Goal: Contribute content: Contribute content

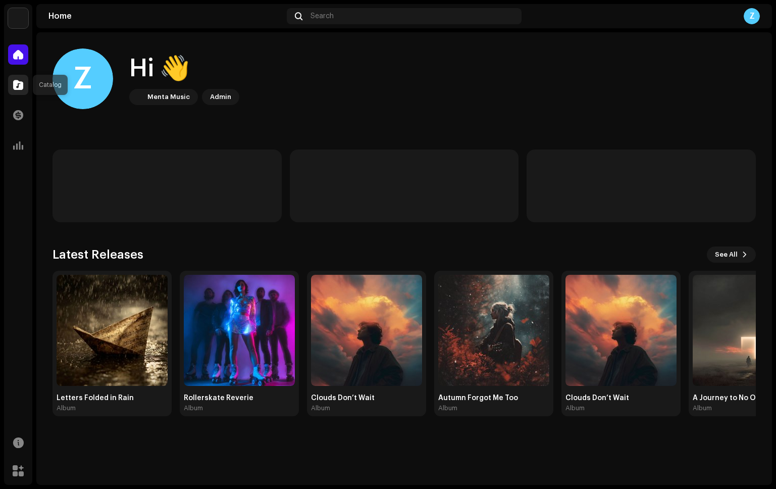
click at [17, 84] on span at bounding box center [18, 85] width 10 height 8
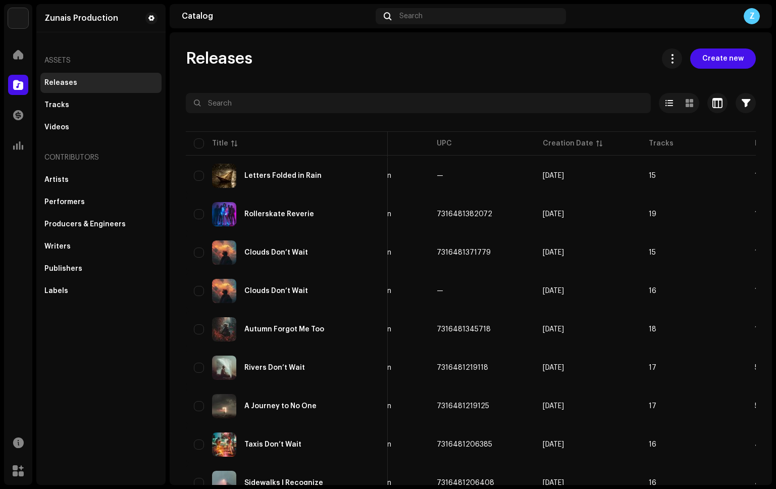
drag, startPoint x: 230, startPoint y: 184, endPoint x: 768, endPoint y: 313, distance: 553.1
click at [230, 184] on img at bounding box center [224, 176] width 24 height 24
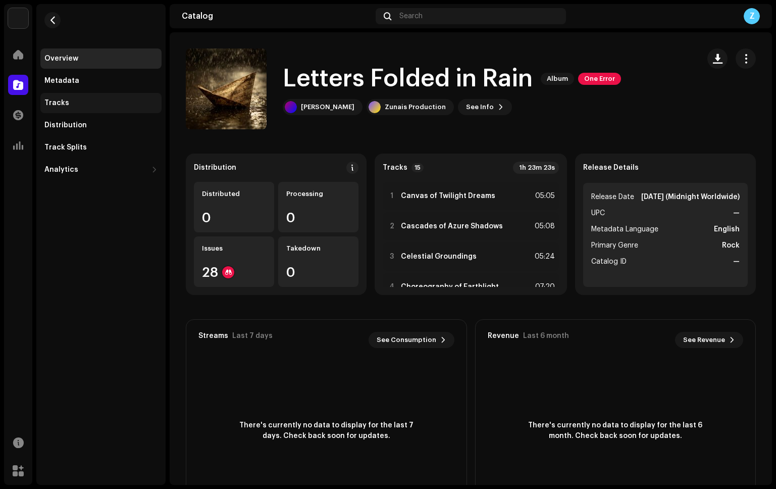
click at [86, 97] on div "Tracks" at bounding box center [100, 103] width 121 height 20
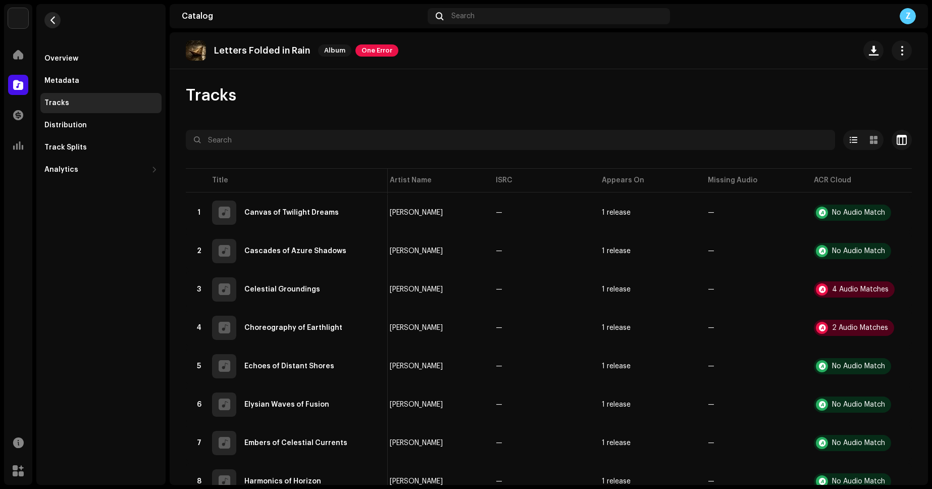
click at [52, 19] on span "button" at bounding box center [53, 20] width 8 height 8
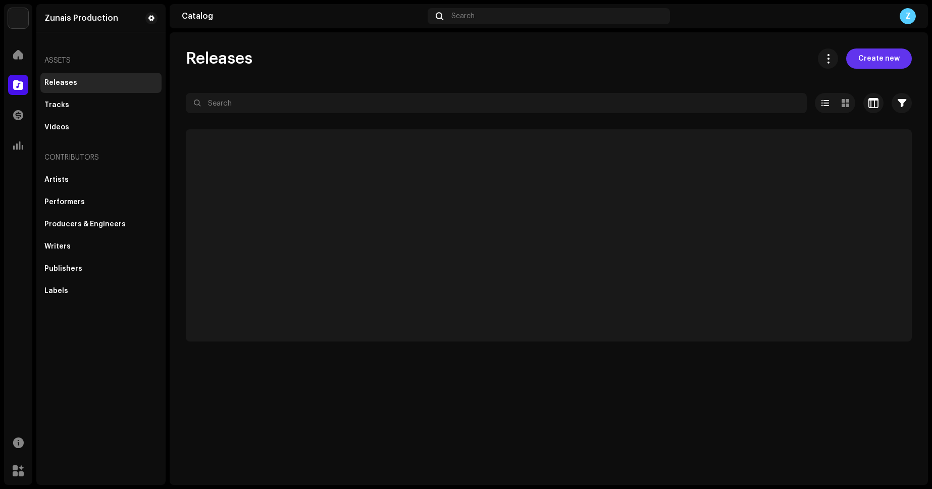
click at [776, 53] on span "Create new" at bounding box center [878, 58] width 41 height 20
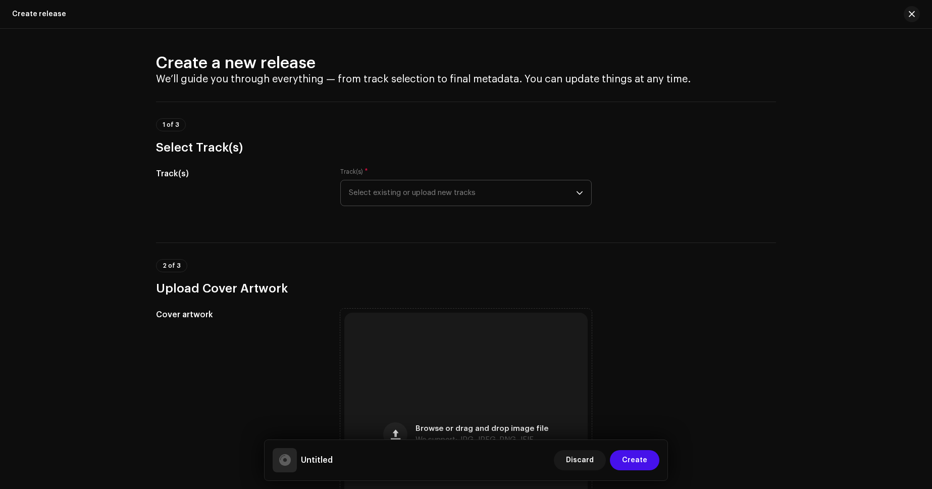
click at [576, 195] on icon "dropdown trigger" at bounding box center [579, 192] width 7 height 7
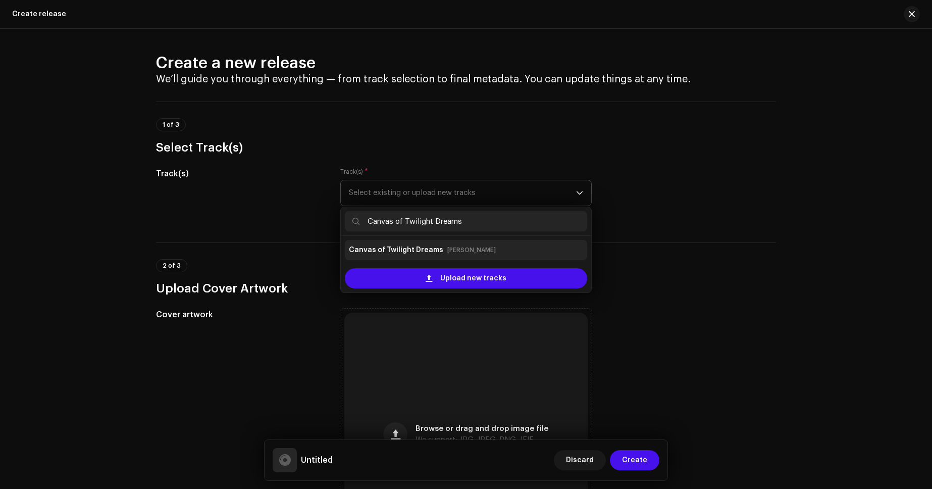
type input "Canvas of Twilight Dreams"
click at [445, 258] on li "Canvas of Twilight Dreams [PERSON_NAME]" at bounding box center [466, 250] width 242 height 20
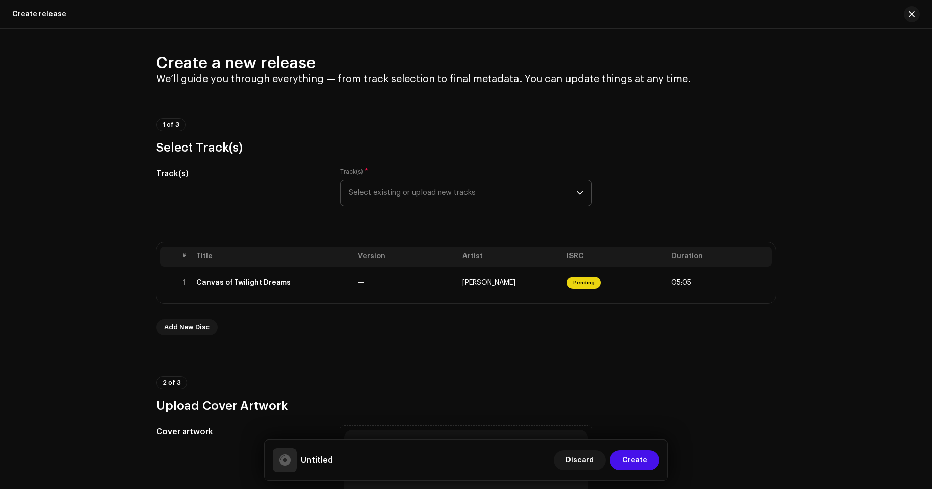
click at [426, 194] on span "Select existing or upload new tracks" at bounding box center [462, 192] width 227 height 25
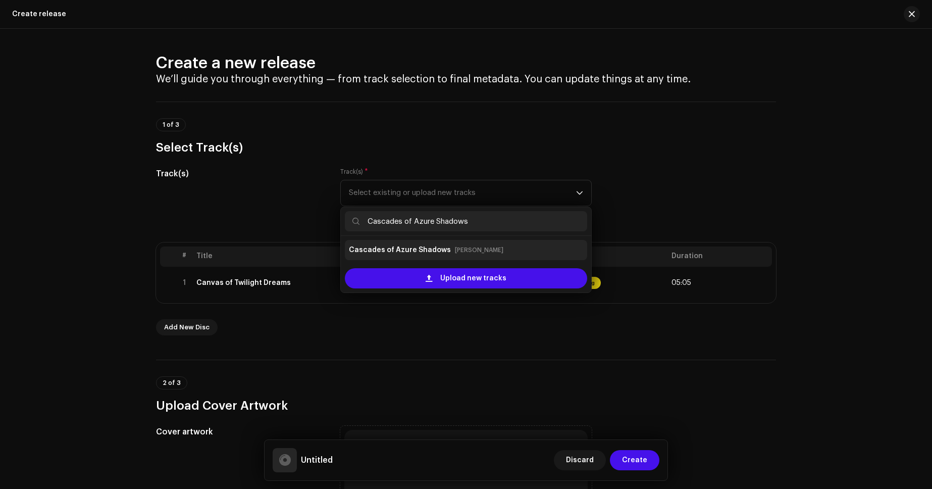
type input "Cascades of Azure Shadows"
click at [431, 259] on li "Cascades of Azure Shadows [PERSON_NAME]" at bounding box center [466, 250] width 242 height 20
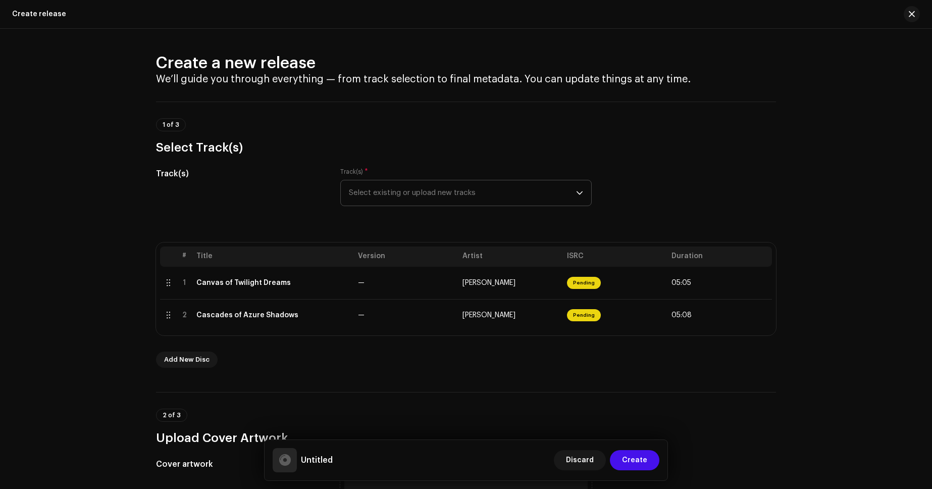
click at [432, 195] on span "Select existing or upload new tracks" at bounding box center [462, 192] width 227 height 25
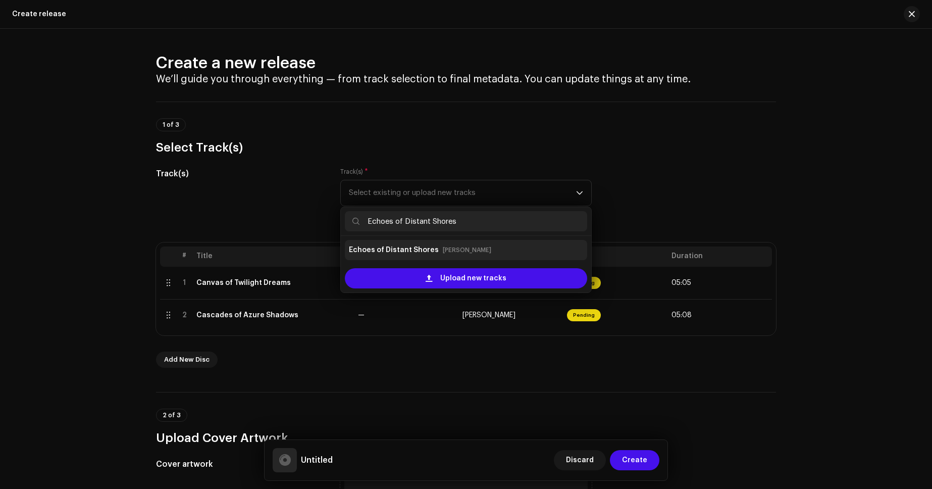
type input "Echoes of Distant Shores"
click at [422, 248] on strong "Echoes of Distant Shores" at bounding box center [394, 250] width 90 height 16
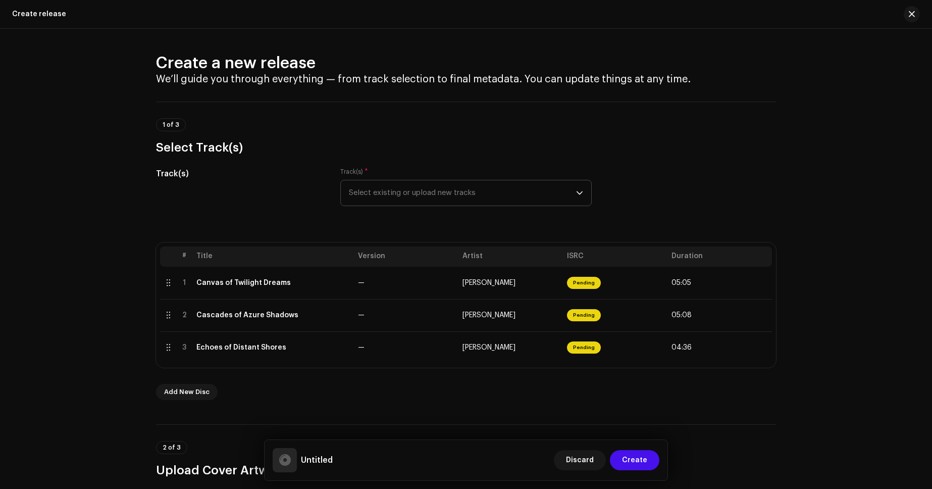
click at [437, 197] on span "Select existing or upload new tracks" at bounding box center [462, 192] width 227 height 25
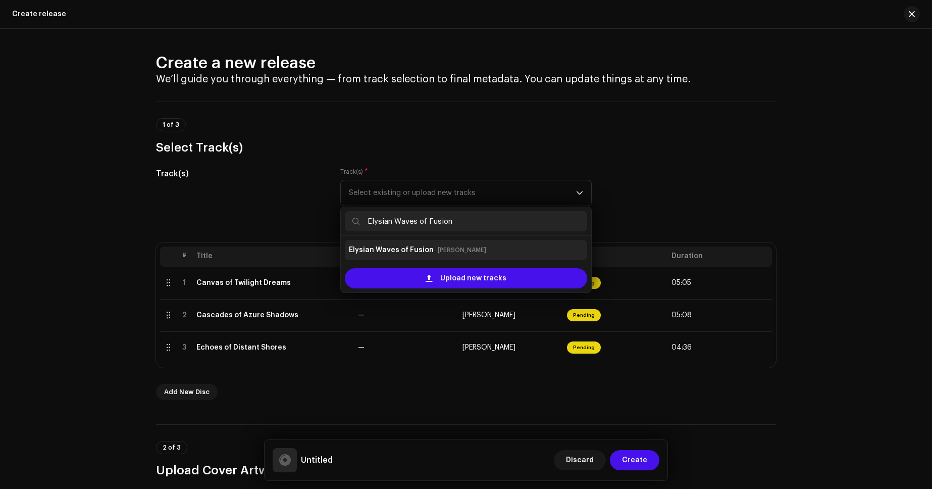
type input "Elysian Waves of Fusion"
click at [424, 247] on strong "Elysian Waves of Fusion" at bounding box center [391, 250] width 85 height 16
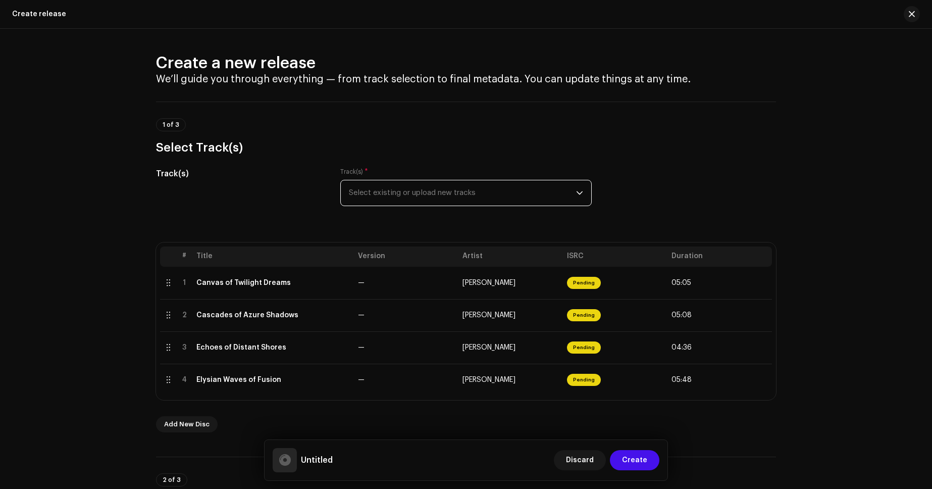
click at [438, 194] on span "Select existing or upload new tracks" at bounding box center [462, 192] width 227 height 25
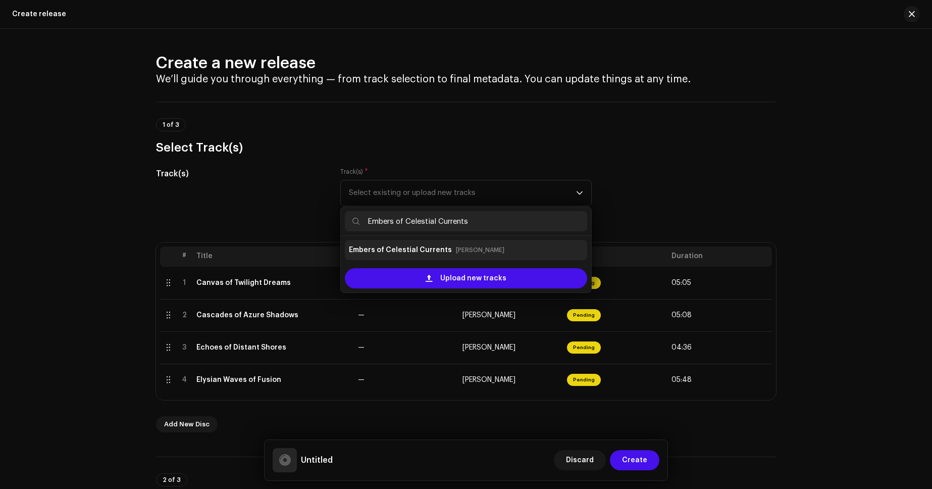
type input "Embers of Celestial Currents"
click at [435, 244] on strong "Embers of Celestial Currents" at bounding box center [400, 250] width 103 height 16
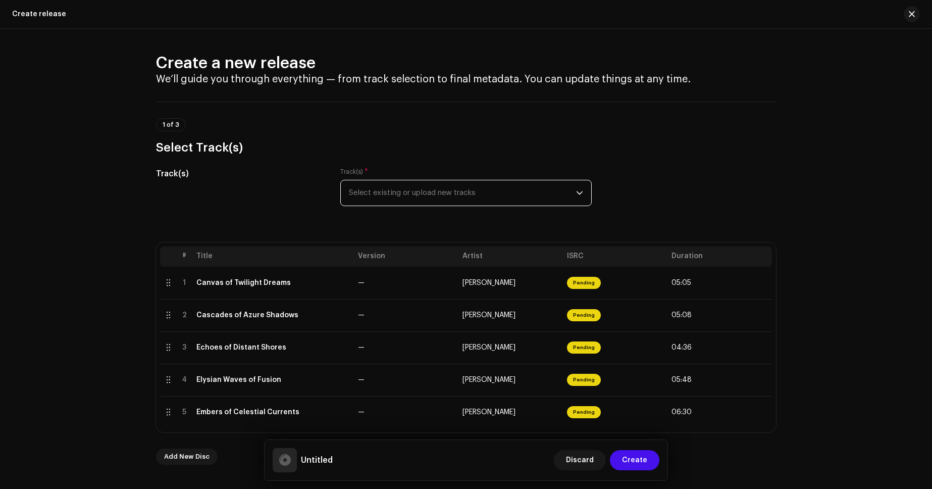
click at [424, 196] on span "Select existing or upload new tracks" at bounding box center [462, 192] width 227 height 25
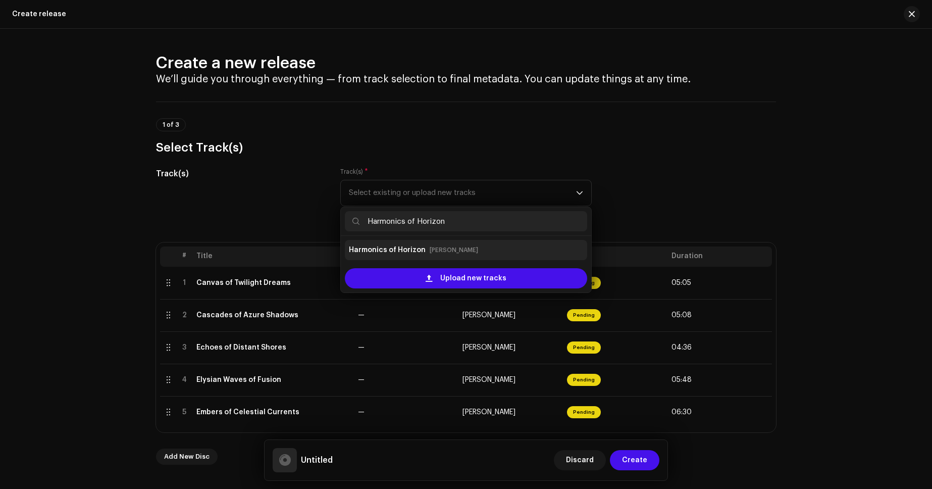
type input "Harmonics of Horizon"
click at [417, 245] on strong "Harmonics of Horizon" at bounding box center [387, 250] width 77 height 16
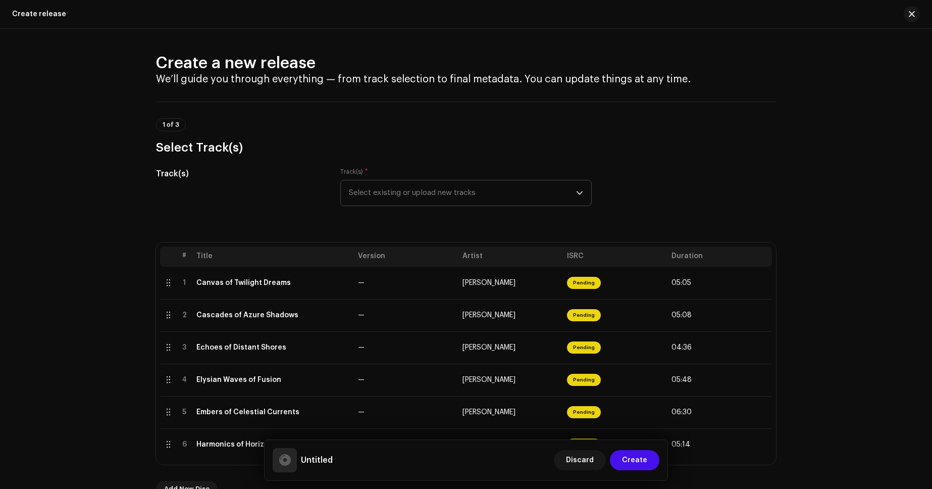
click at [438, 196] on span "Select existing or upload new tracks" at bounding box center [462, 192] width 227 height 25
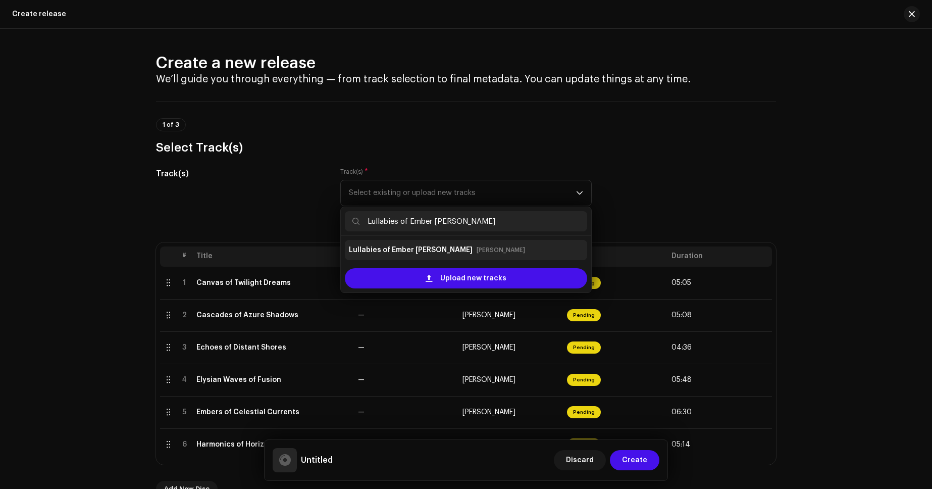
type input "Lullabies of Ember [PERSON_NAME]"
click at [477, 250] on small "[PERSON_NAME]" at bounding box center [501, 250] width 48 height 10
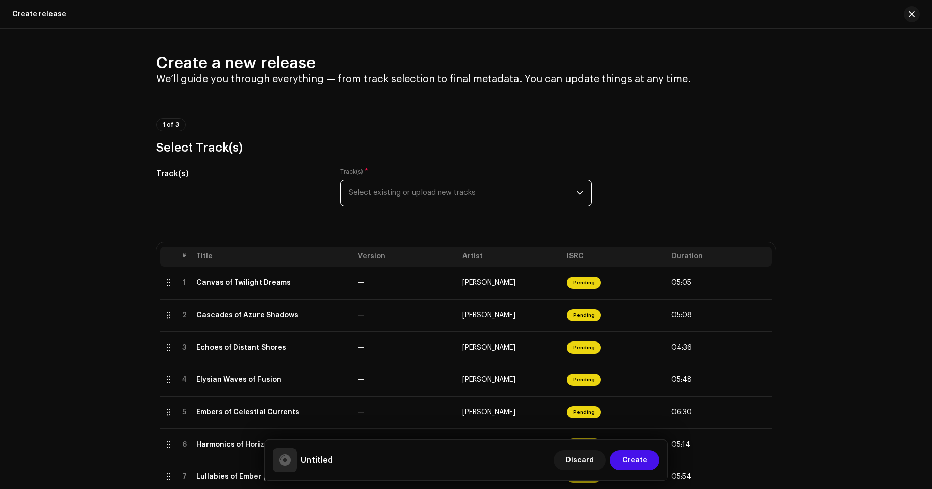
click at [451, 196] on span "Select existing or upload new tracks" at bounding box center [462, 192] width 227 height 25
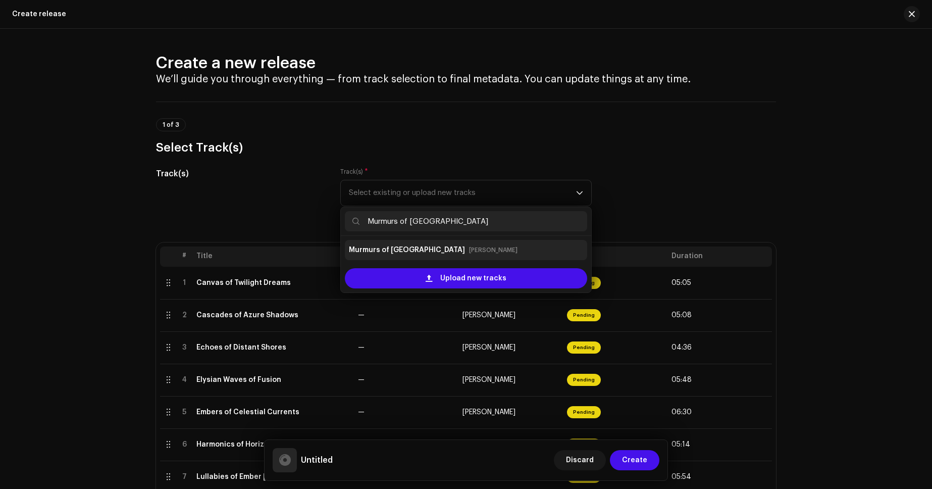
type input "Murmurs of [GEOGRAPHIC_DATA]"
click at [427, 242] on strong "Murmurs of [GEOGRAPHIC_DATA]" at bounding box center [407, 250] width 116 height 16
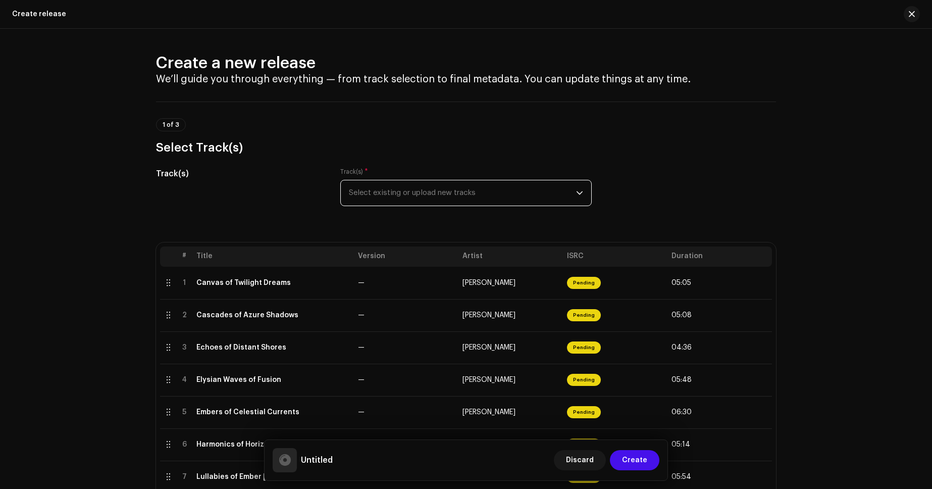
click at [438, 193] on span "Select existing or upload new tracks" at bounding box center [462, 192] width 227 height 25
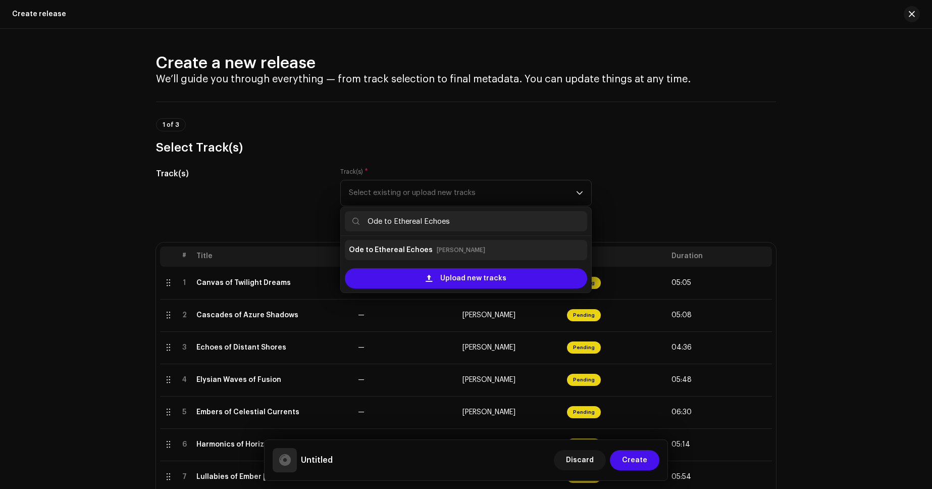
type input "Ode to Ethereal Echoes"
click at [437, 251] on small "[PERSON_NAME]" at bounding box center [461, 250] width 48 height 10
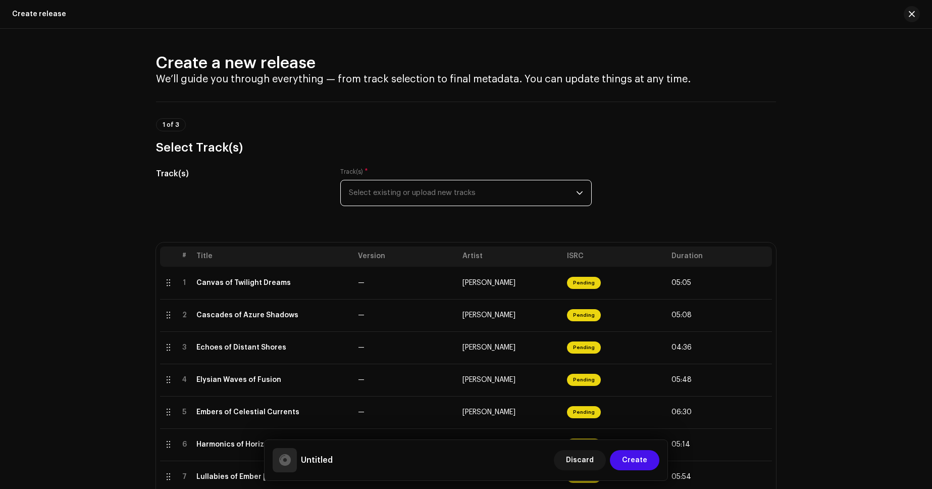
click at [454, 198] on span "Select existing or upload new tracks" at bounding box center [462, 192] width 227 height 25
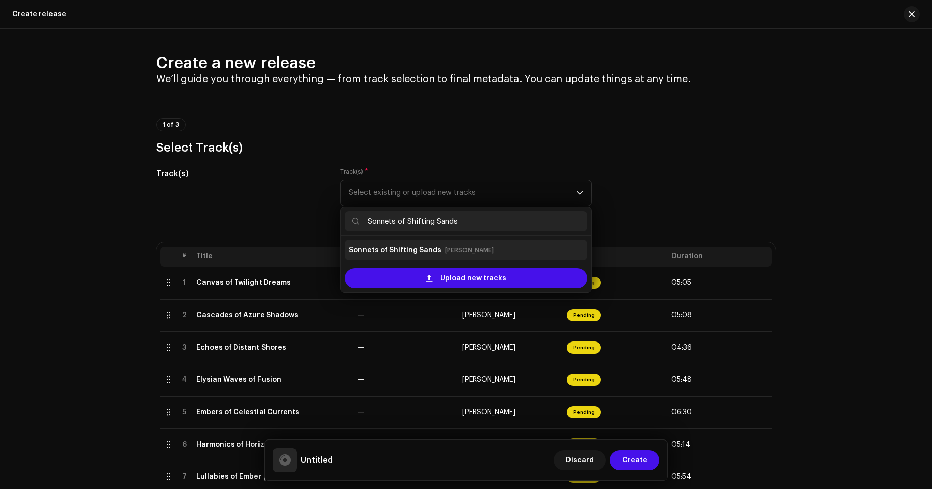
type input "Sonnets of Shifting Sands"
click at [429, 248] on strong "Sonnets of Shifting Sands" at bounding box center [395, 250] width 92 height 16
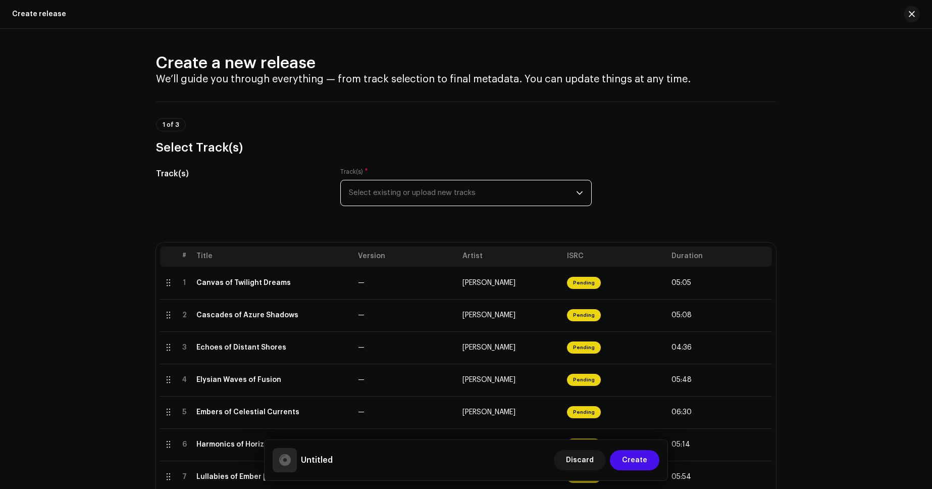
click at [448, 198] on span "Select existing or upload new tracks" at bounding box center [462, 192] width 227 height 25
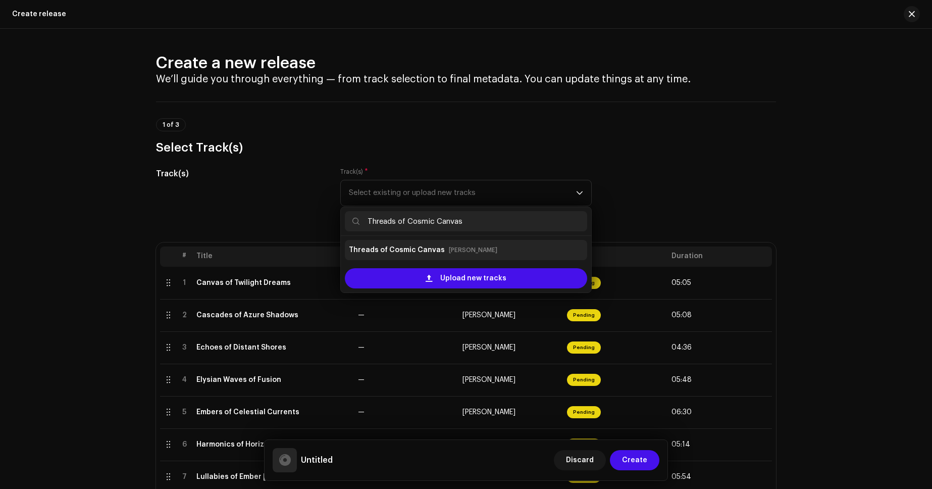
type input "Threads of Cosmic Canvas"
click at [431, 247] on strong "Threads of Cosmic Canvas" at bounding box center [397, 250] width 96 height 16
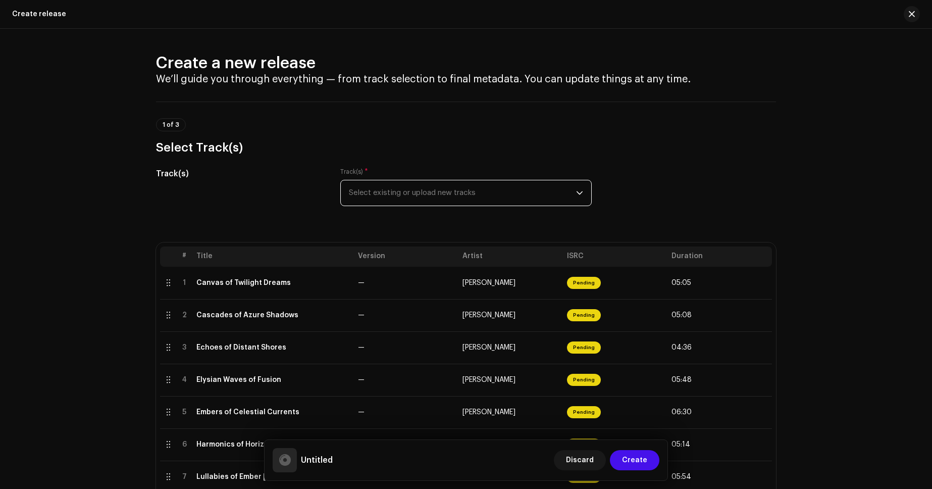
click at [448, 201] on span "Select existing or upload new tracks" at bounding box center [462, 192] width 227 height 25
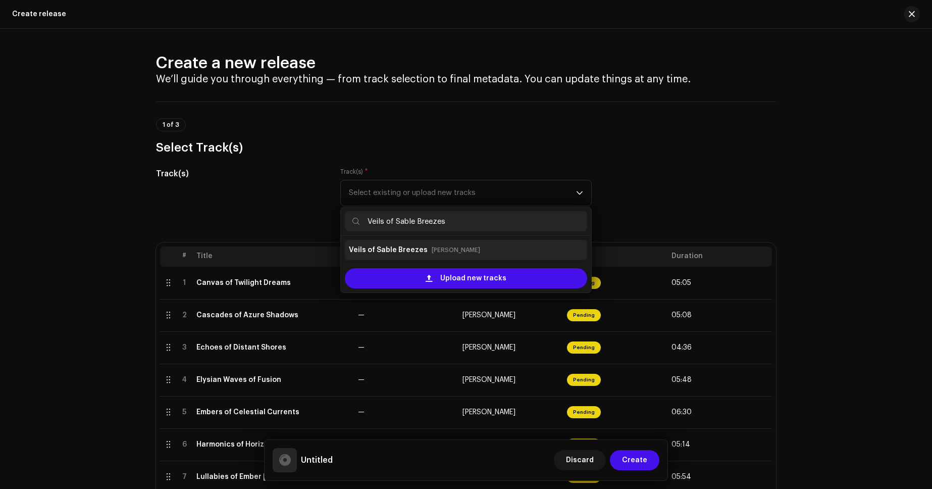
type input "Veils of Sable Breezes"
click at [421, 248] on div "Veils of Sable Breezes [PERSON_NAME]" at bounding box center [466, 250] width 234 height 16
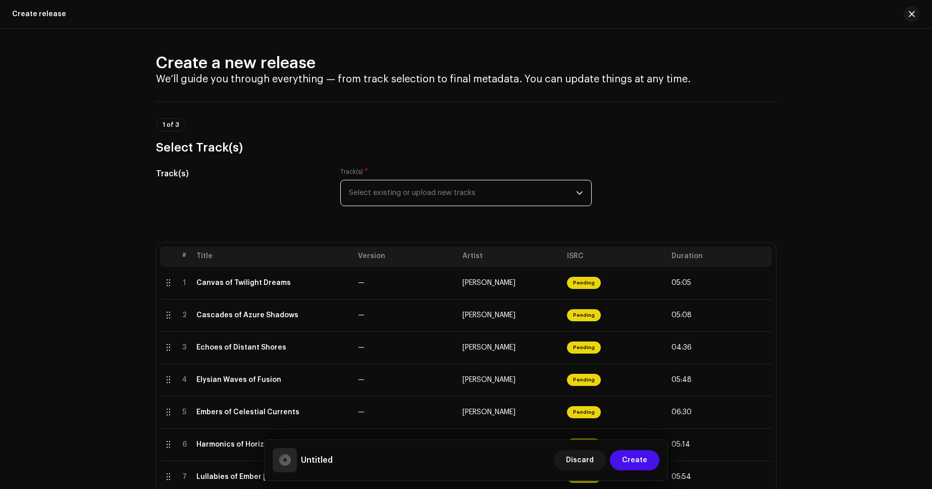
click at [450, 201] on span "Select existing or upload new tracks" at bounding box center [462, 192] width 227 height 25
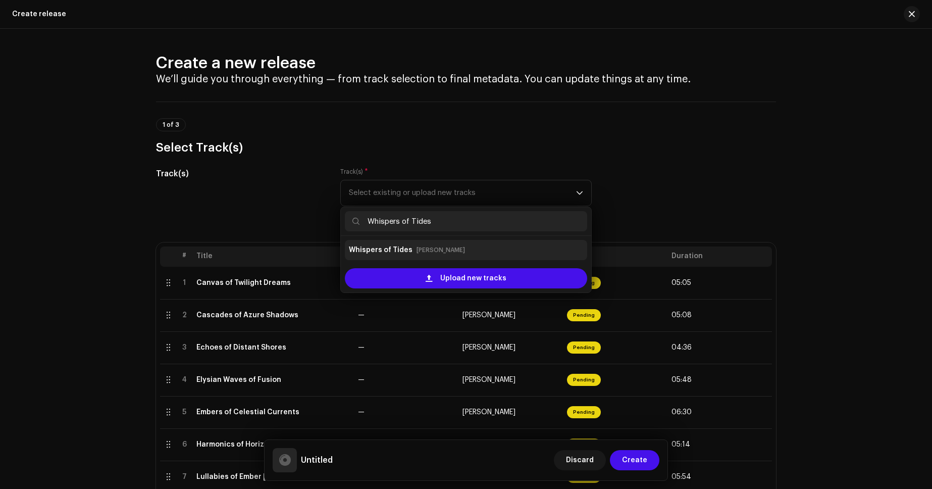
type input "Whispers of Tides"
click at [421, 245] on small "[PERSON_NAME]" at bounding box center [441, 250] width 48 height 10
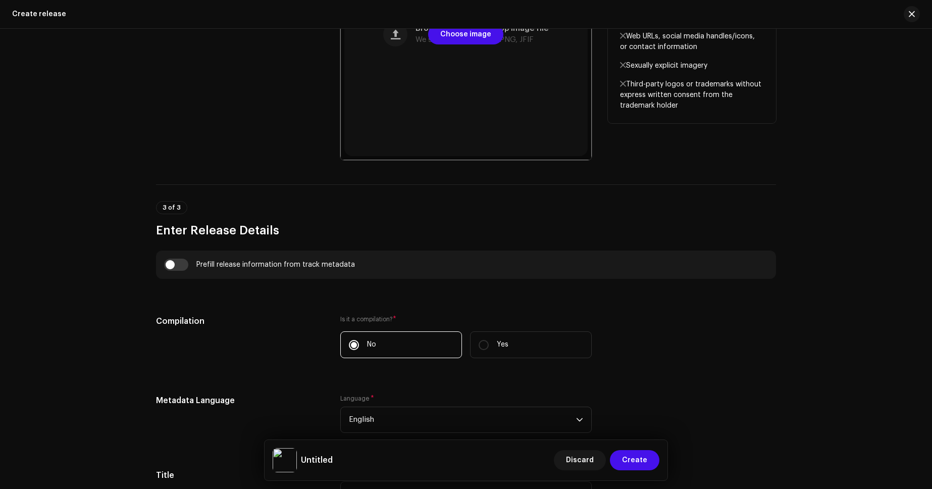
scroll to position [975, 0]
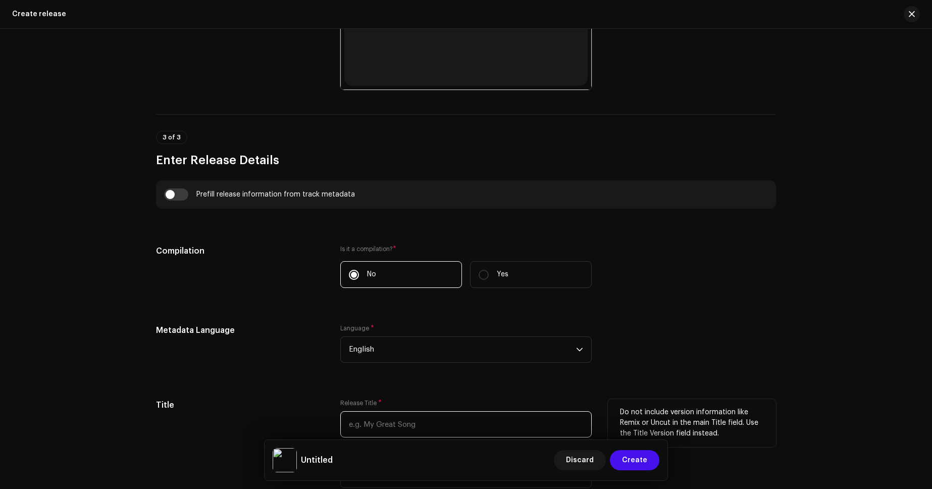
click at [386, 430] on input "text" at bounding box center [465, 424] width 251 height 26
paste input "Letters Folded in Rain"
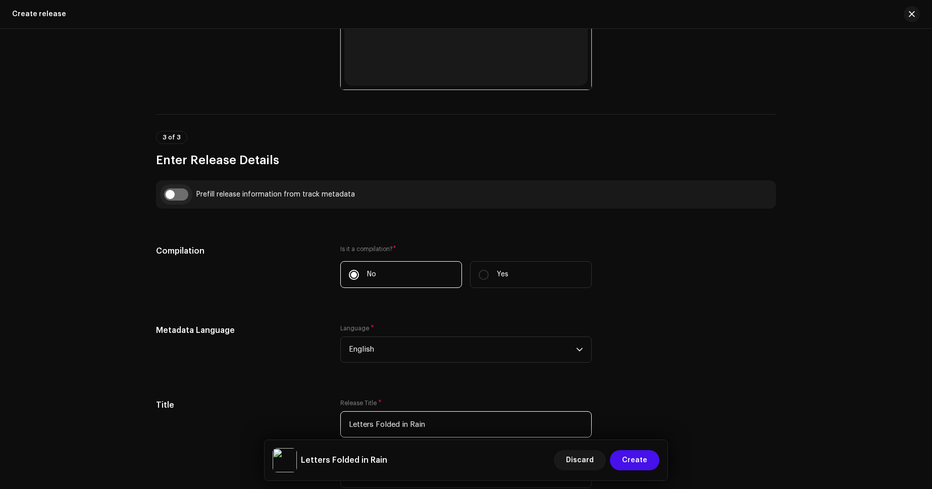
type input "Letters Folded in Rain"
click at [185, 190] on input "checkbox" at bounding box center [176, 194] width 24 height 12
checkbox input "true"
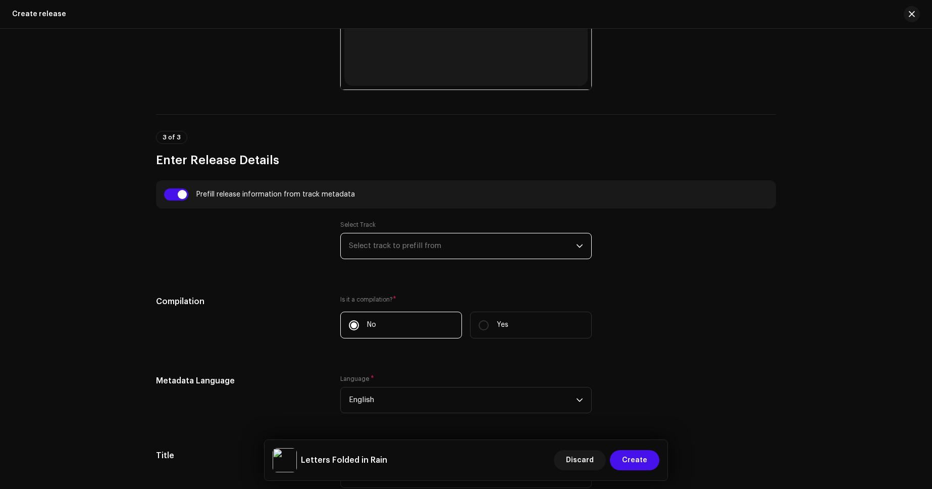
click at [405, 249] on span "Select track to prefill from" at bounding box center [462, 245] width 227 height 25
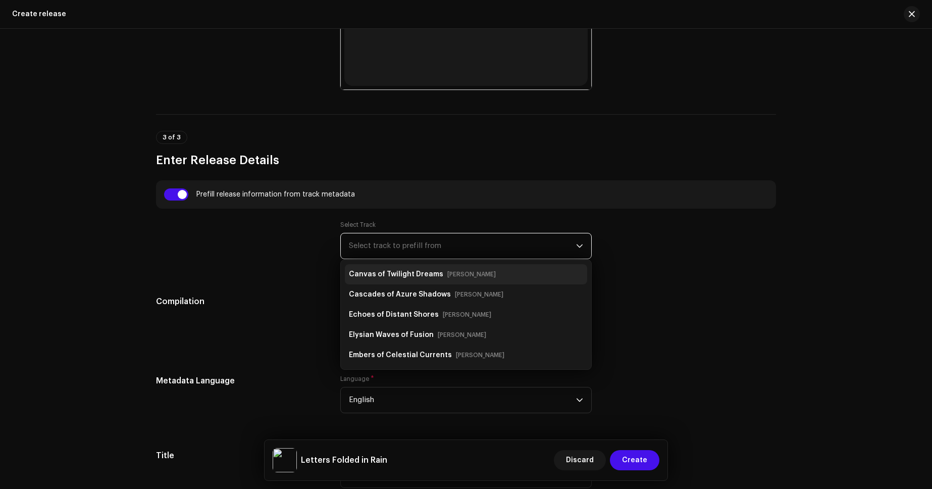
click at [411, 269] on strong "Canvas of Twilight Dreams" at bounding box center [396, 274] width 94 height 16
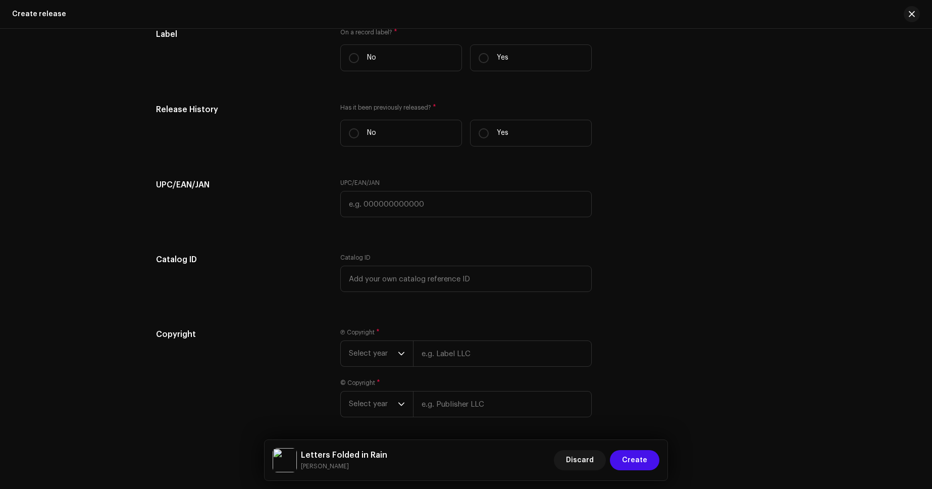
scroll to position [2021, 0]
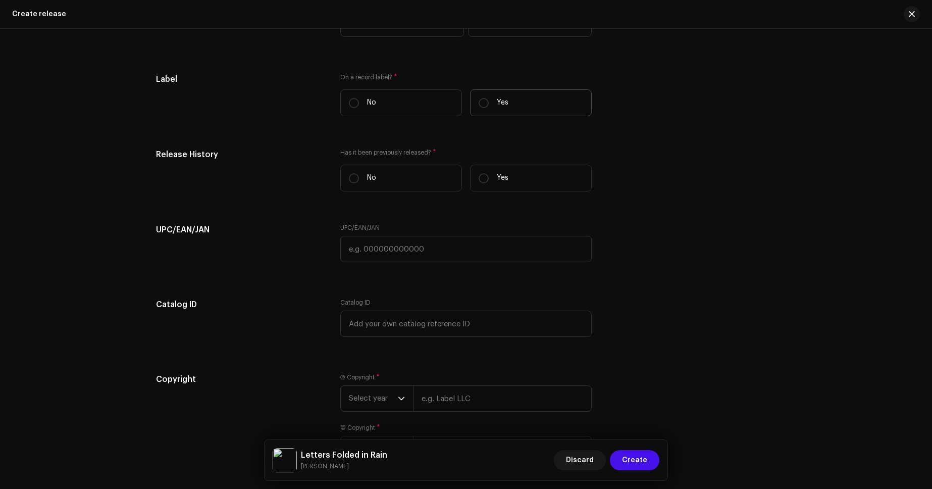
click at [522, 114] on label "Yes" at bounding box center [531, 102] width 122 height 27
click at [489, 108] on input "Yes" at bounding box center [484, 103] width 10 height 10
radio input "true"
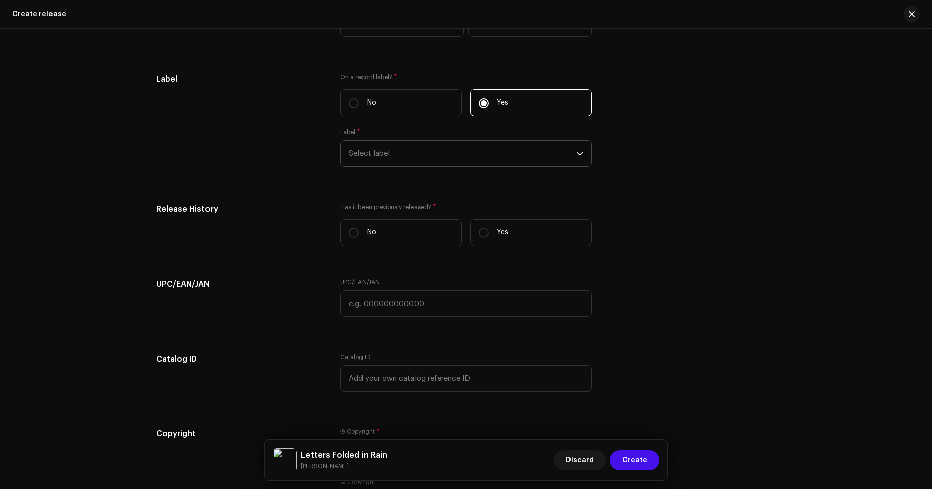
click at [458, 157] on span "Select label" at bounding box center [462, 153] width 227 height 25
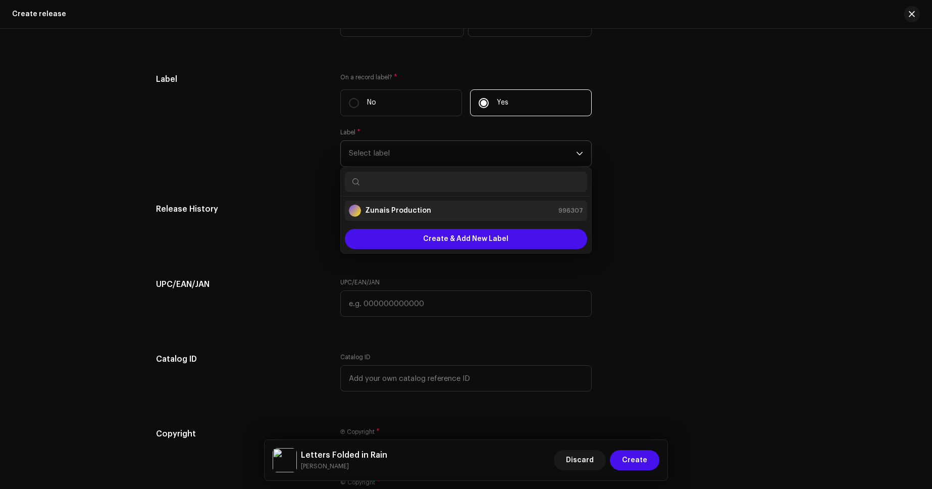
click at [393, 210] on strong "Zunais Production" at bounding box center [398, 211] width 66 height 10
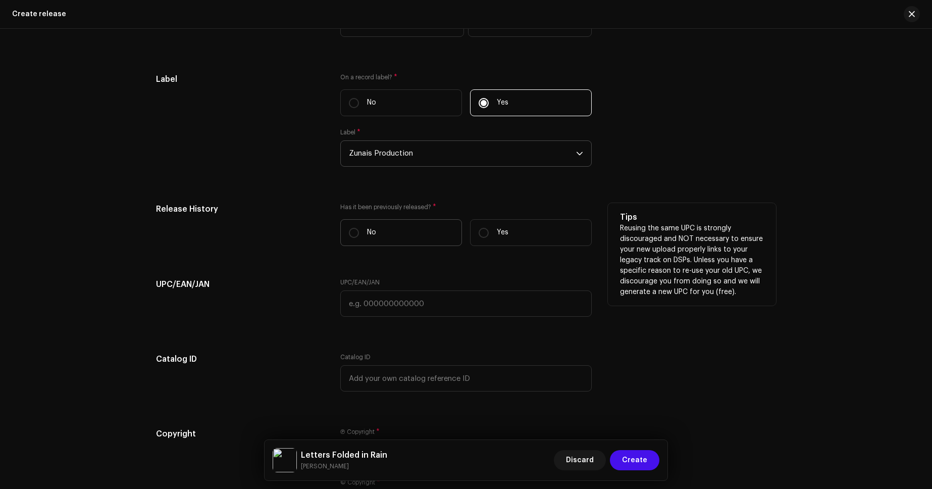
click at [416, 235] on label "No" at bounding box center [401, 232] width 122 height 27
click at [359, 235] on input "No" at bounding box center [354, 233] width 10 height 10
radio input "true"
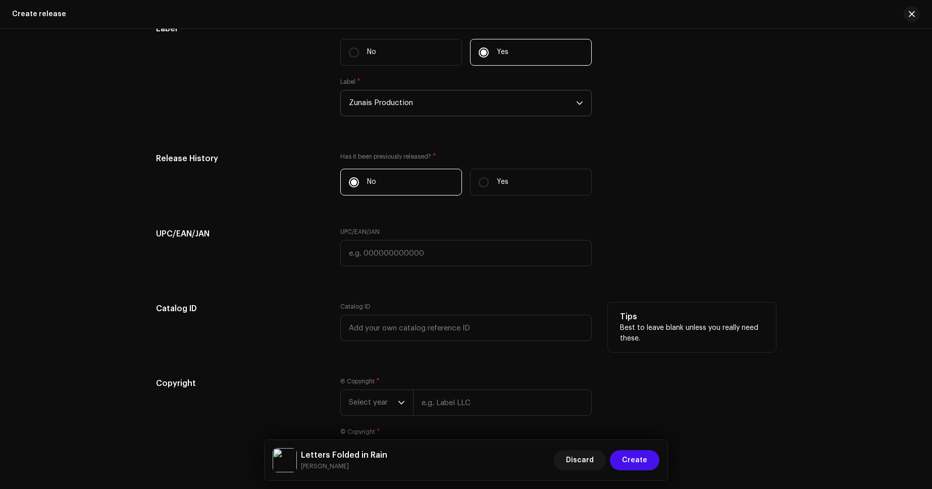
scroll to position [2158, 0]
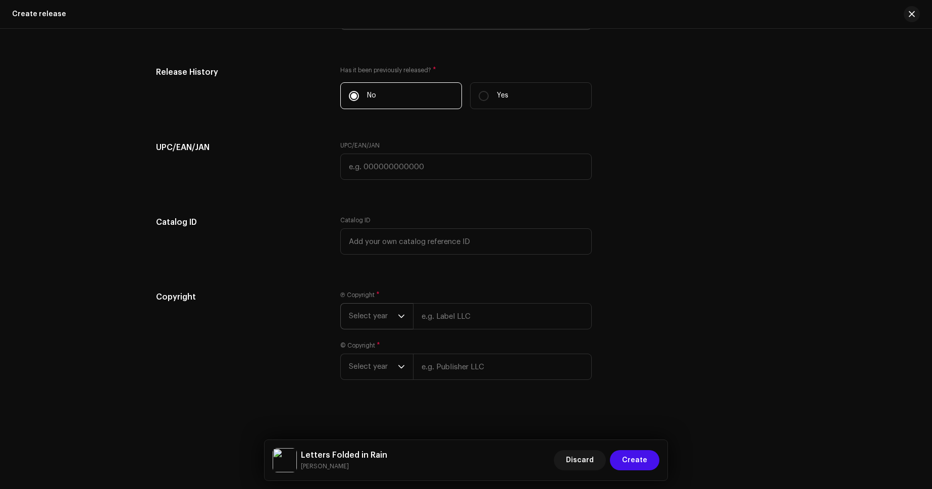
click at [398, 315] on icon "dropdown trigger" at bounding box center [401, 316] width 7 height 7
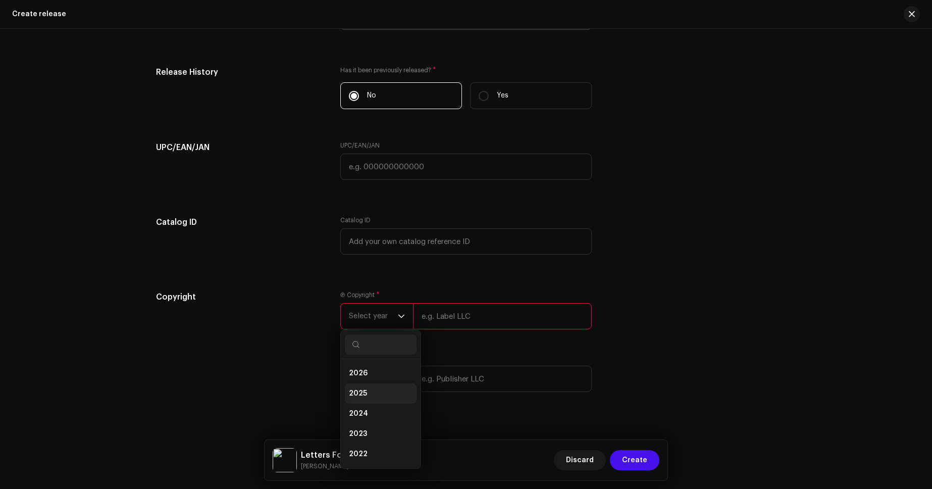
click at [368, 391] on li "2025" at bounding box center [381, 393] width 72 height 20
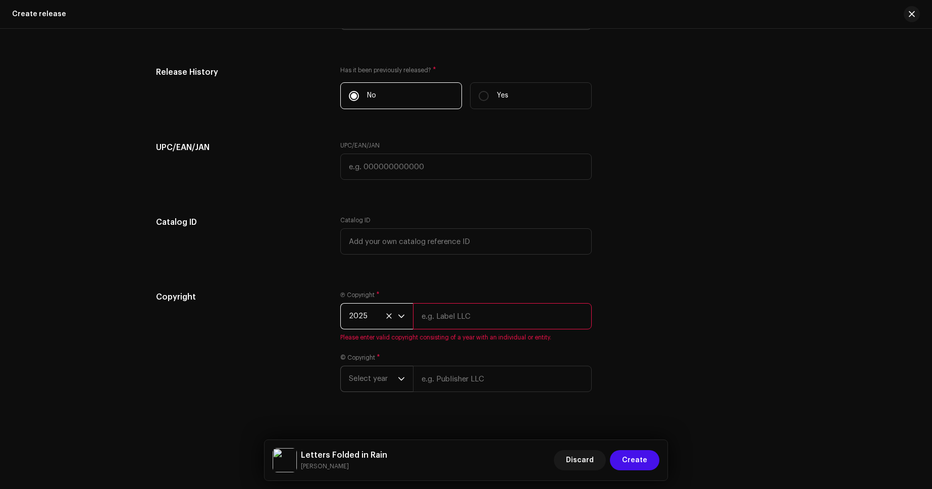
click at [394, 385] on span "Select year" at bounding box center [373, 378] width 49 height 25
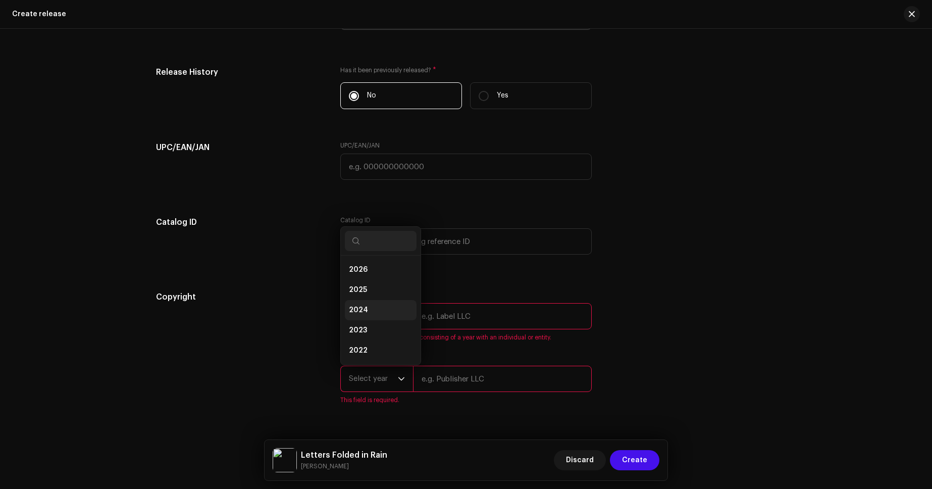
scroll to position [16, 0]
click at [364, 275] on span "2025" at bounding box center [358, 274] width 18 height 10
click at [446, 306] on input "text" at bounding box center [502, 316] width 179 height 26
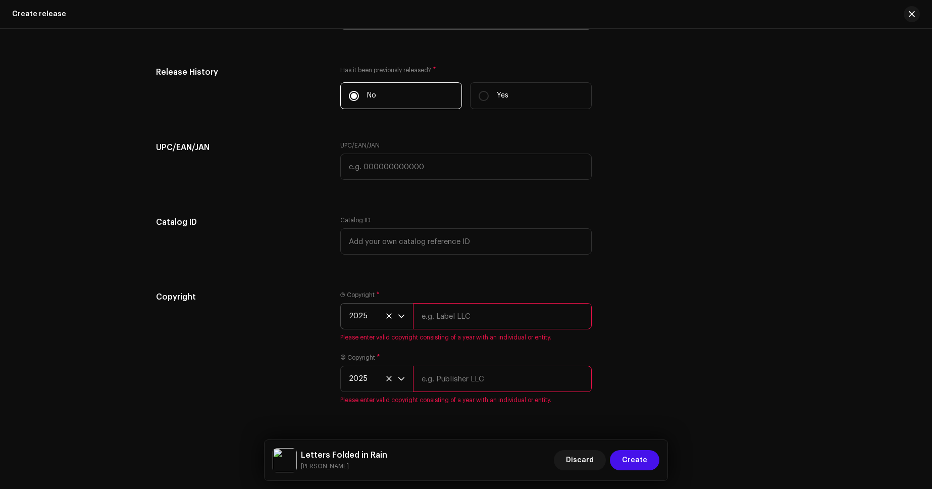
type input "Zunais Production"
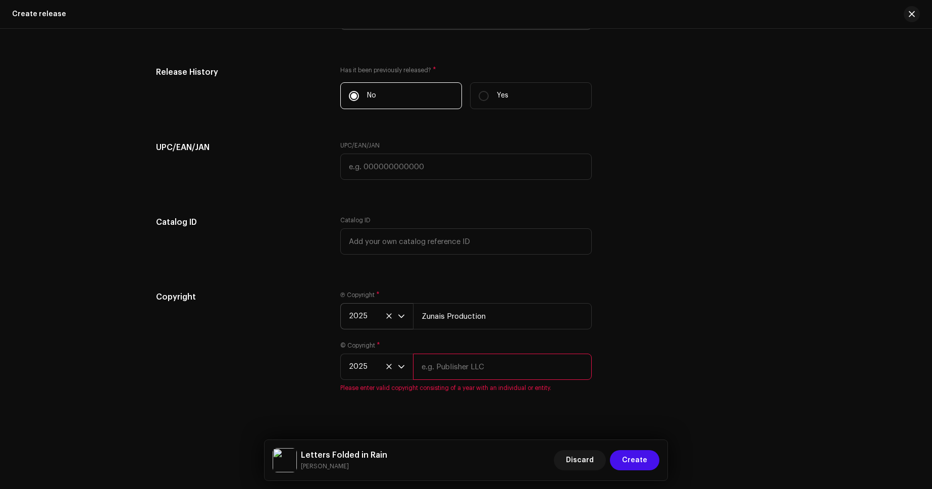
click at [478, 362] on input "text" at bounding box center [502, 366] width 179 height 26
type input "Zunais Production"
click at [638, 452] on span "Create" at bounding box center [634, 460] width 25 height 20
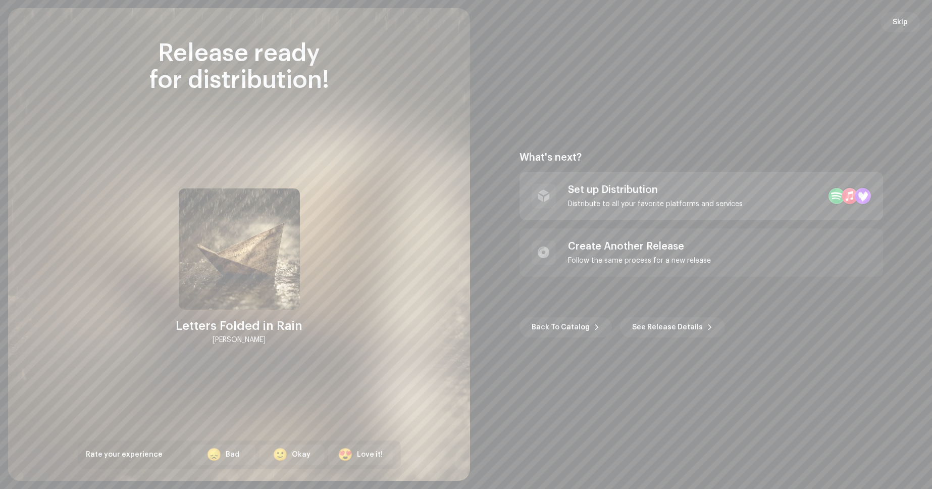
click at [691, 192] on div "Set up Distribution" at bounding box center [655, 190] width 175 height 12
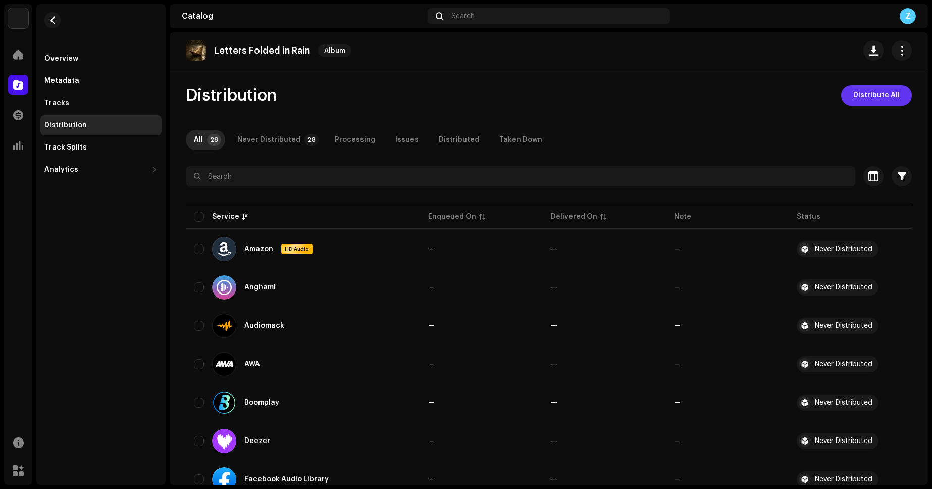
click at [776, 94] on span "Distribute All" at bounding box center [876, 95] width 46 height 20
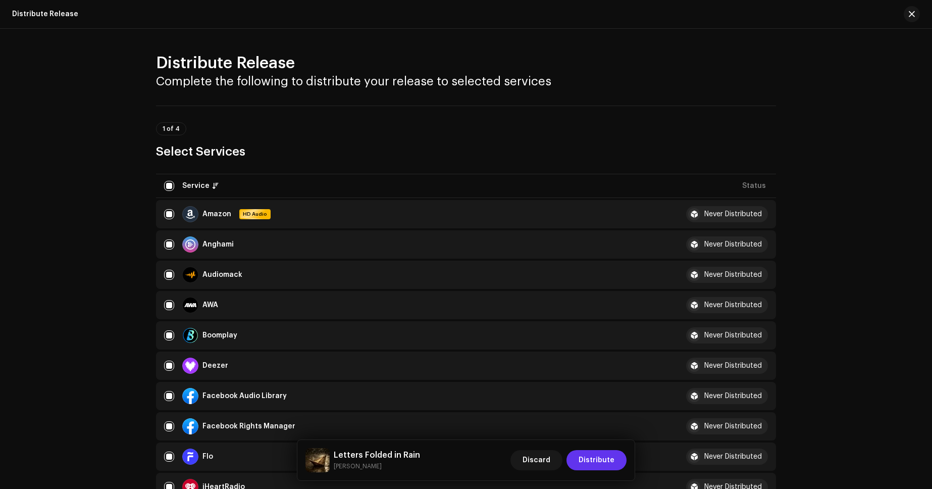
click at [590, 458] on span "Distribute" at bounding box center [597, 460] width 36 height 20
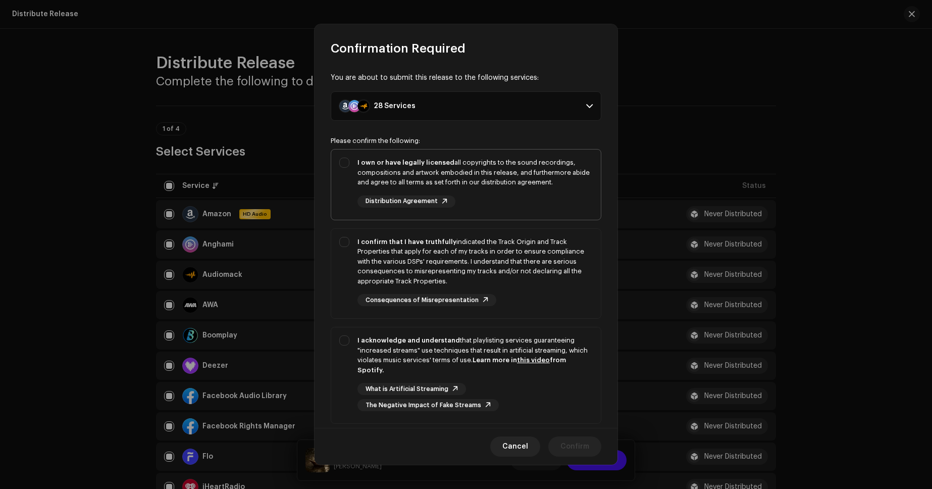
click at [544, 177] on div "I own or have legally licensed all copyrights to the sound recordings, composit…" at bounding box center [474, 173] width 235 height 30
checkbox input "true"
click at [559, 258] on div "I confirm that I have truthfully indicated the Track Origin and Track Propertie…" at bounding box center [474, 261] width 235 height 49
checkbox input "true"
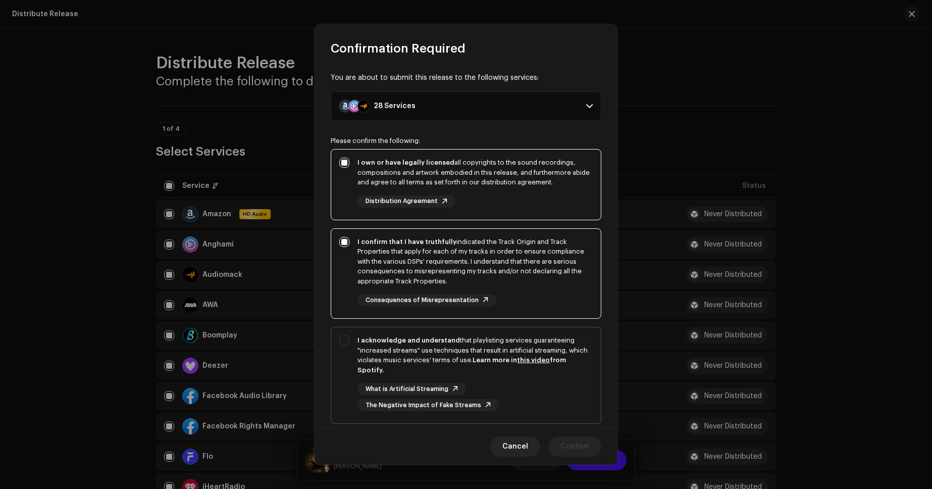
click at [570, 369] on div "I acknowledge and understand that playlisting services guaranteeing "increased …" at bounding box center [474, 354] width 235 height 39
checkbox input "true"
click at [581, 440] on span "Confirm" at bounding box center [574, 446] width 29 height 20
